Goal: Task Accomplishment & Management: Manage account settings

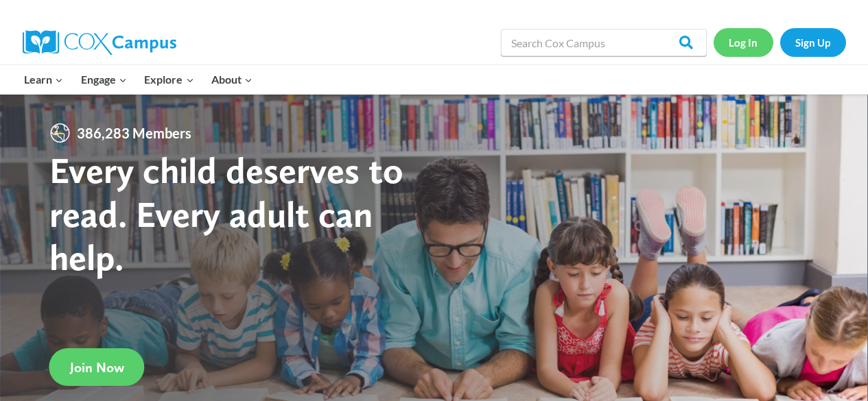
click at [752, 39] on link "Log In" at bounding box center [743, 42] width 60 height 28
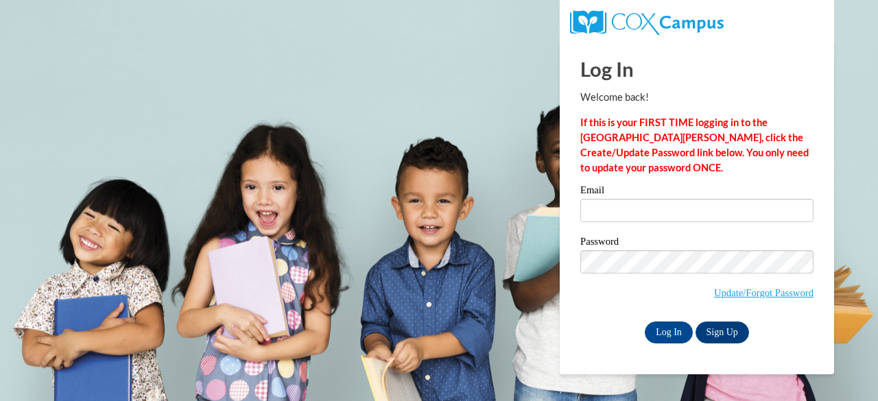
type input "libbie.pelishek@gmail.com"
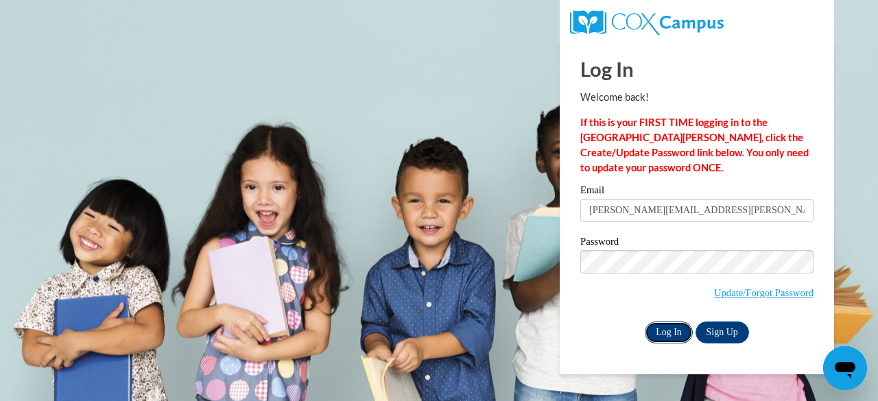
click at [658, 334] on input "Log In" at bounding box center [669, 333] width 48 height 22
click at [679, 339] on input "Log In" at bounding box center [669, 333] width 48 height 22
click at [671, 337] on input "Log In" at bounding box center [669, 333] width 48 height 22
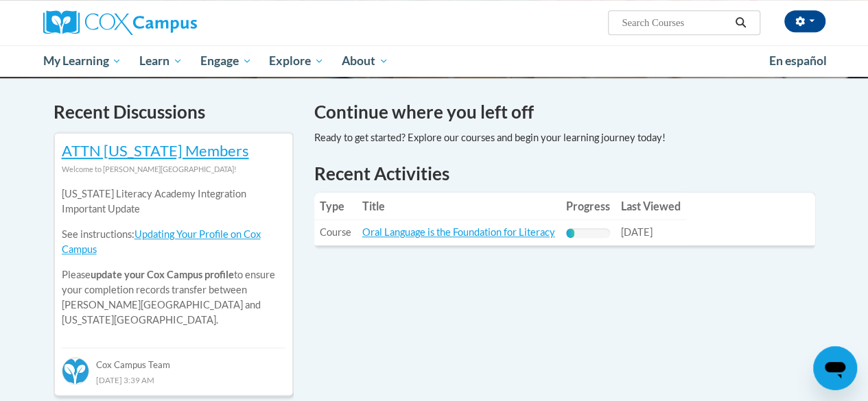
scroll to position [405, 0]
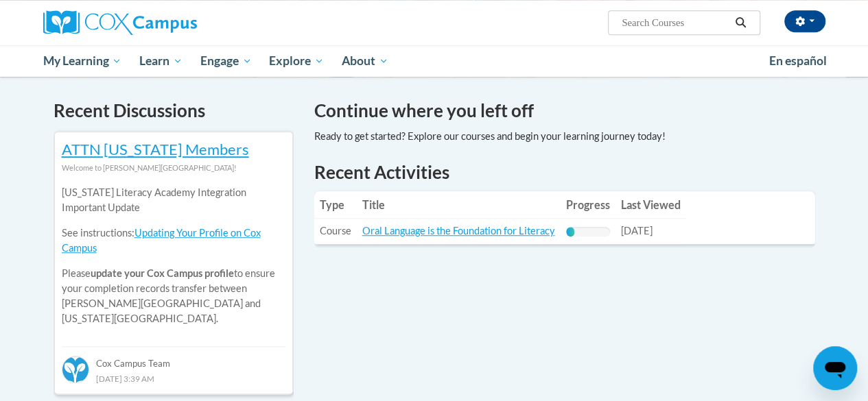
click at [479, 246] on div "Recent Activities Type Title Progress Last Viewed Type: Course Title: Oral Lang…" at bounding box center [564, 204] width 501 height 88
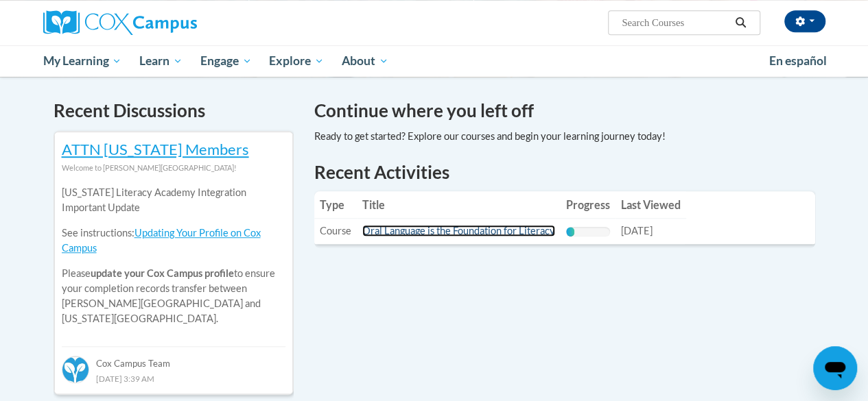
click at [474, 230] on link "Oral Language is the Foundation for Literacy" at bounding box center [458, 231] width 193 height 12
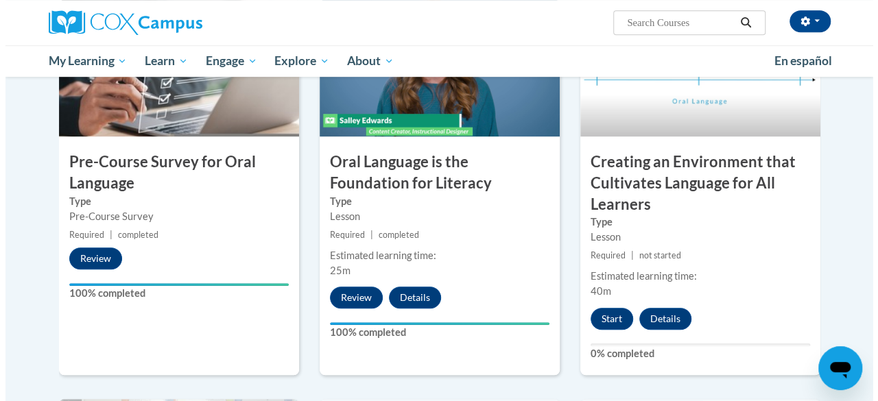
scroll to position [393, 0]
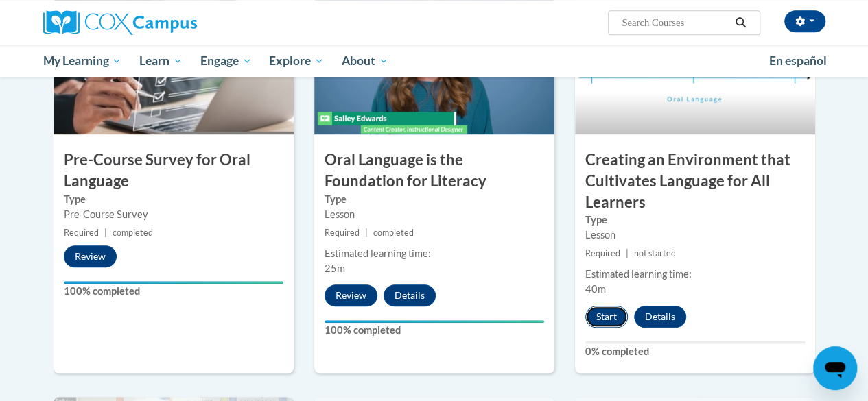
click at [603, 318] on button "Start" at bounding box center [606, 317] width 43 height 22
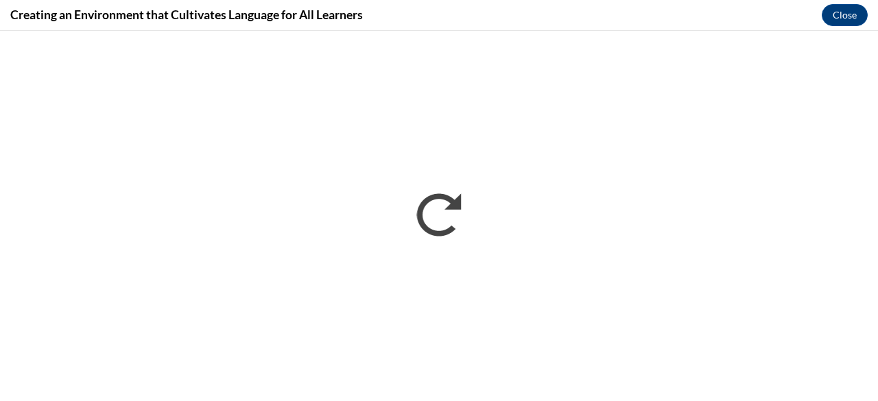
scroll to position [0, 0]
